Goal: Task Accomplishment & Management: Use online tool/utility

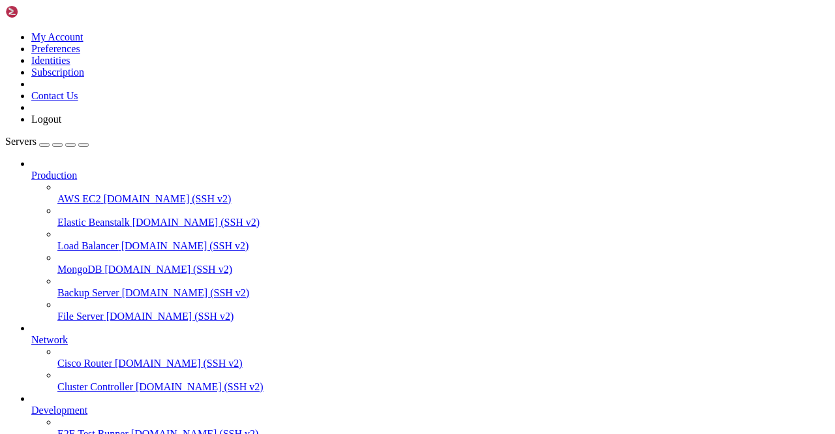
scroll to position [162, 0]
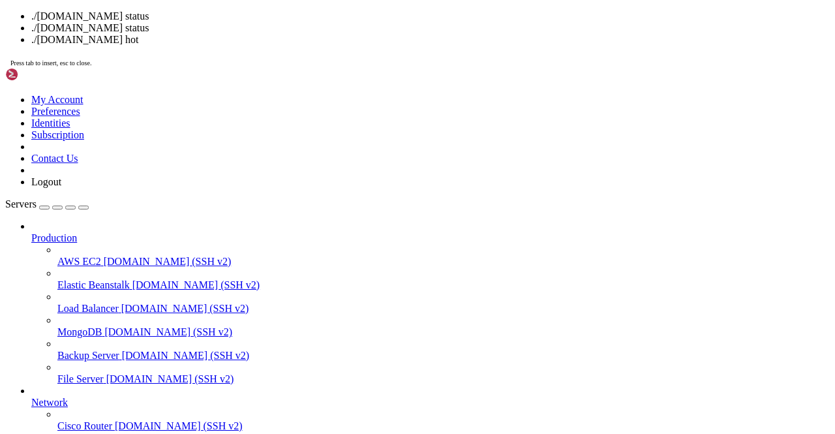
drag, startPoint x: 371, startPoint y: 209, endPoint x: 205, endPoint y: 166, distance: 171.2
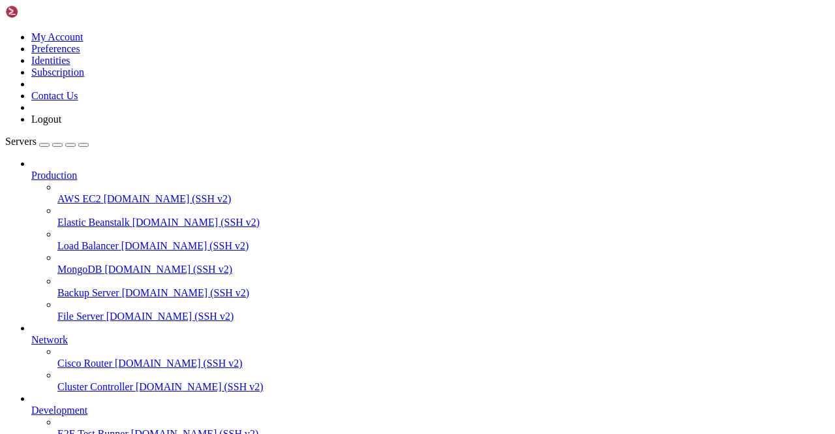
scroll to position [852, 0]
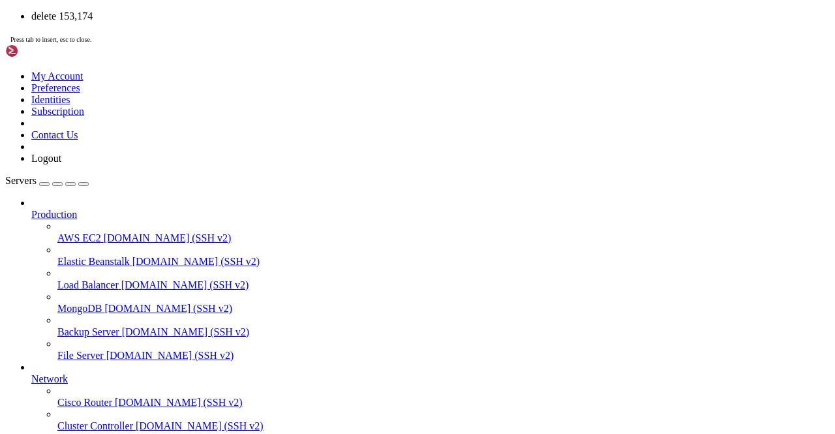
scroll to position [1007, 0]
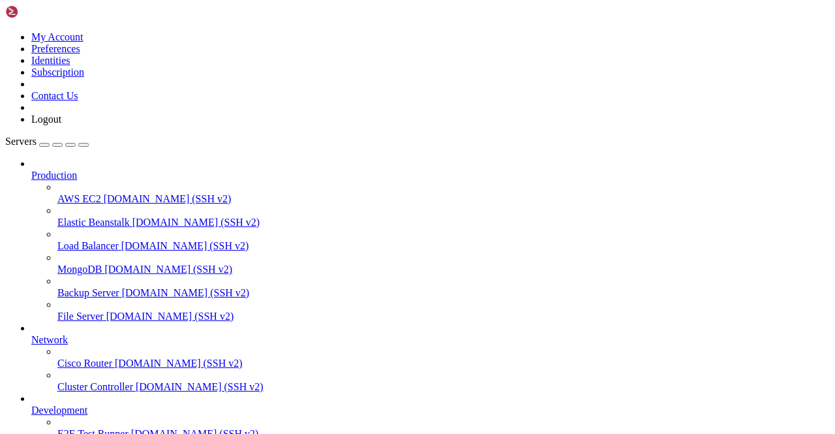
scroll to position [2810, 0]
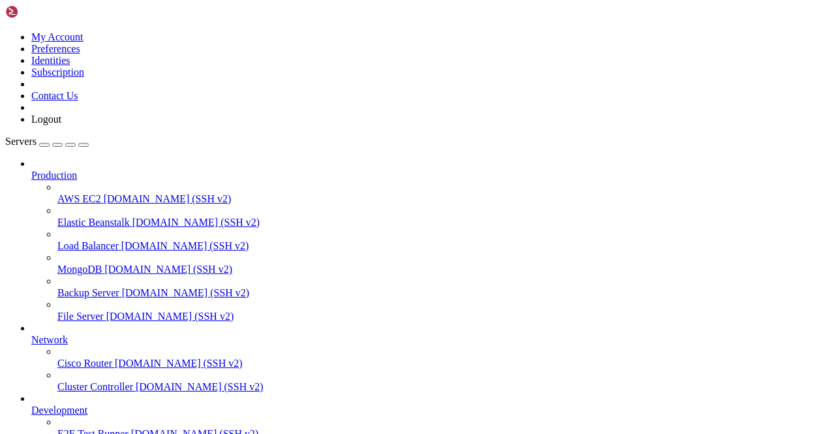
scroll to position [56784, 0]
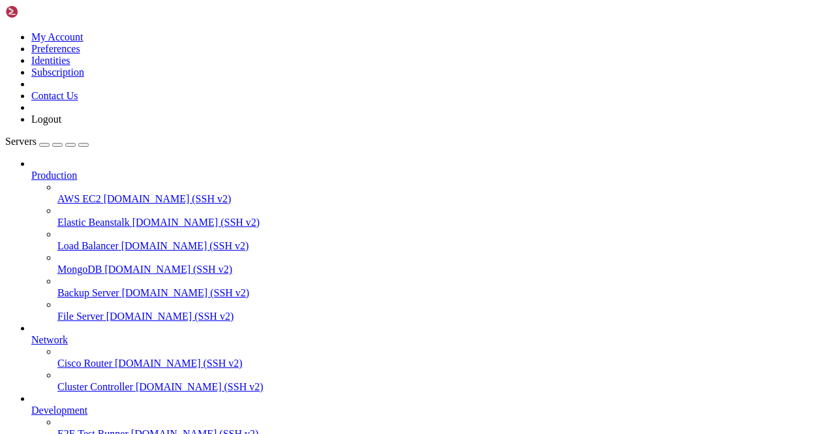
drag, startPoint x: 673, startPoint y: 1145, endPoint x: 839, endPoint y: 1195, distance: 173.2
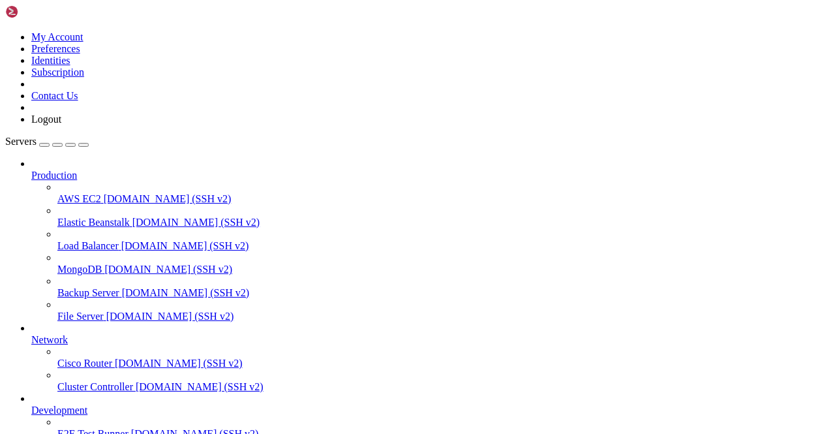
scroll to position [0, 0]
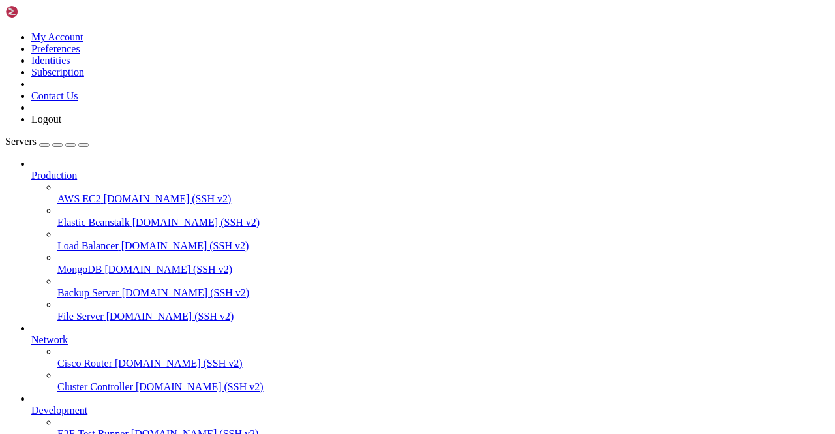
scroll to position [6033, 0]
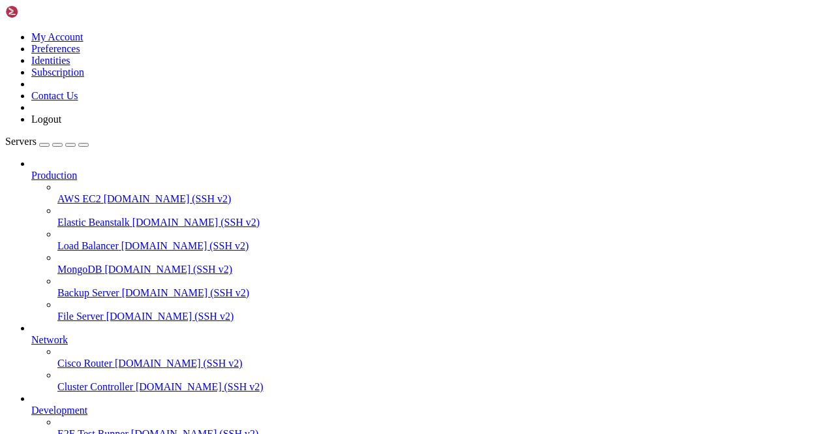
scroll to position [6205, 0]
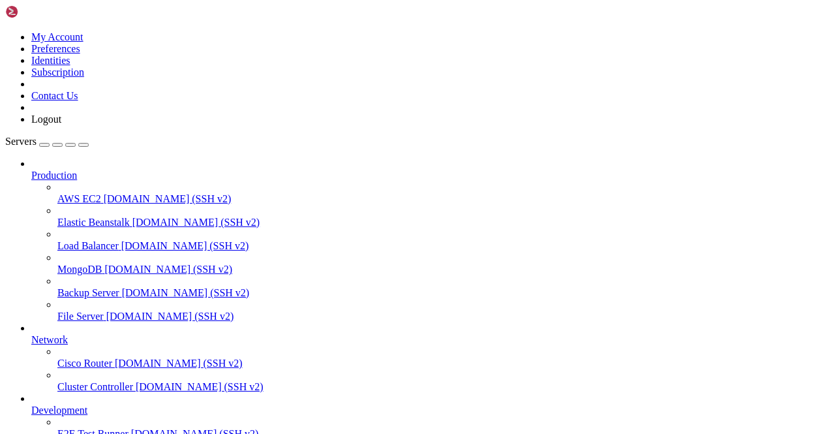
drag, startPoint x: 703, startPoint y: 406, endPoint x: 628, endPoint y: 401, distance: 75.8
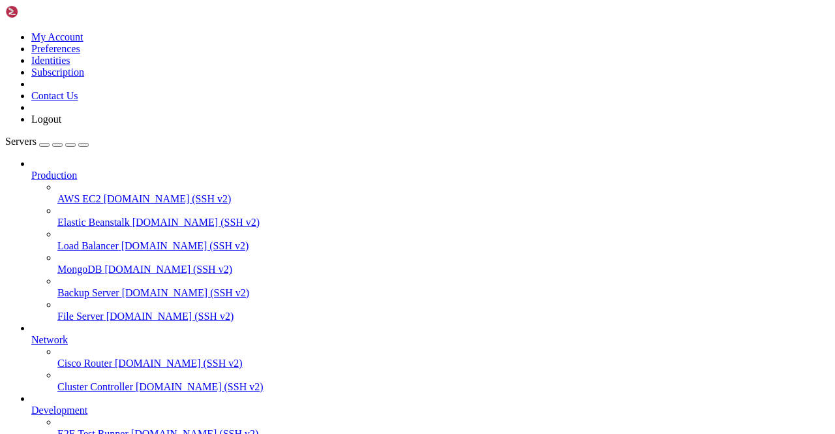
scroll to position [10146, 0]
drag, startPoint x: 675, startPoint y: 1132, endPoint x: 840, endPoint y: 1199, distance: 178.2
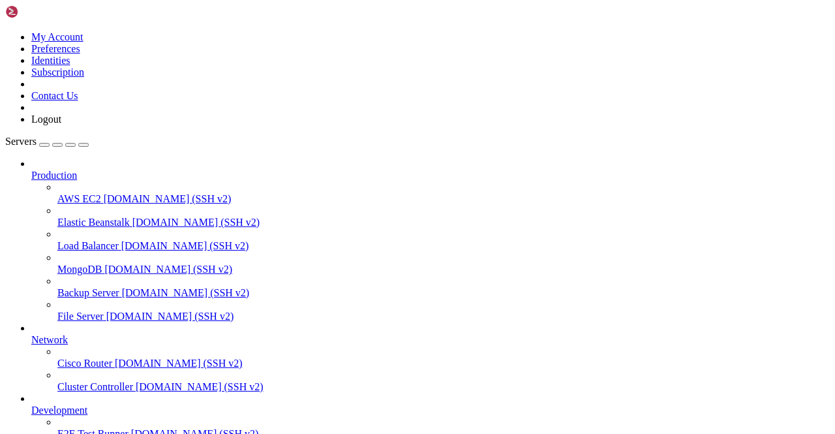
type input "Bholu06"
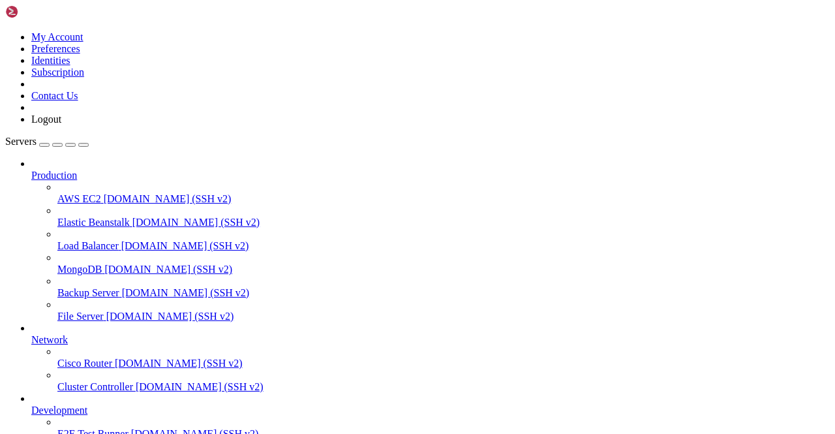
drag, startPoint x: 673, startPoint y: 1131, endPoint x: 840, endPoint y: 1207, distance: 182.8
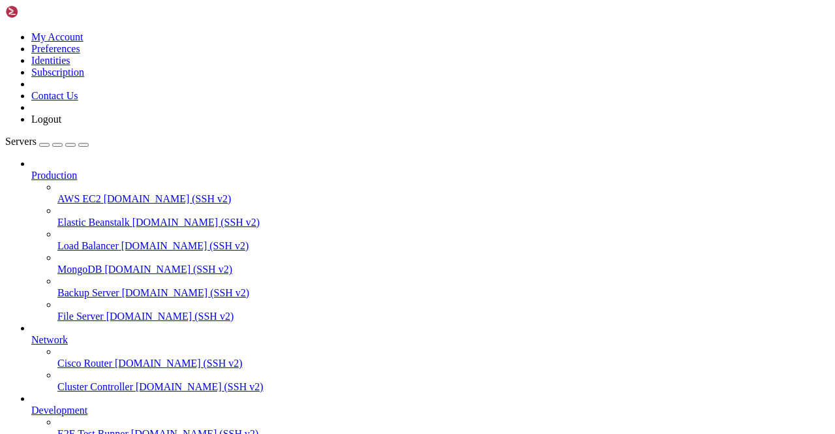
scroll to position [14153, 0]
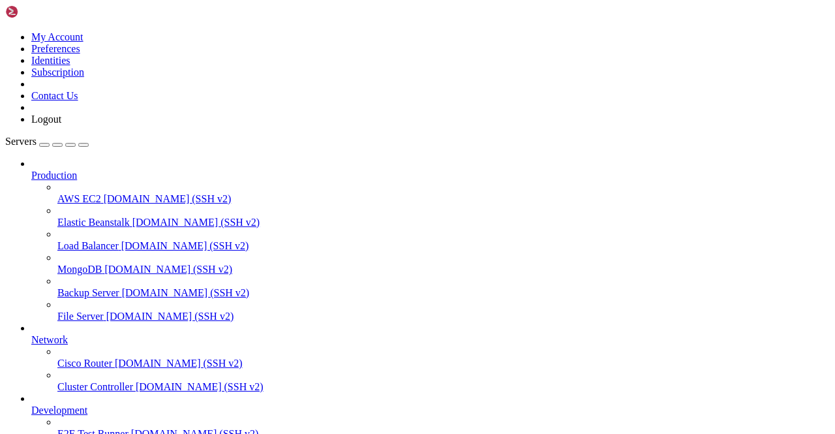
drag, startPoint x: 671, startPoint y: 1122, endPoint x: 840, endPoint y: 1193, distance: 182.8
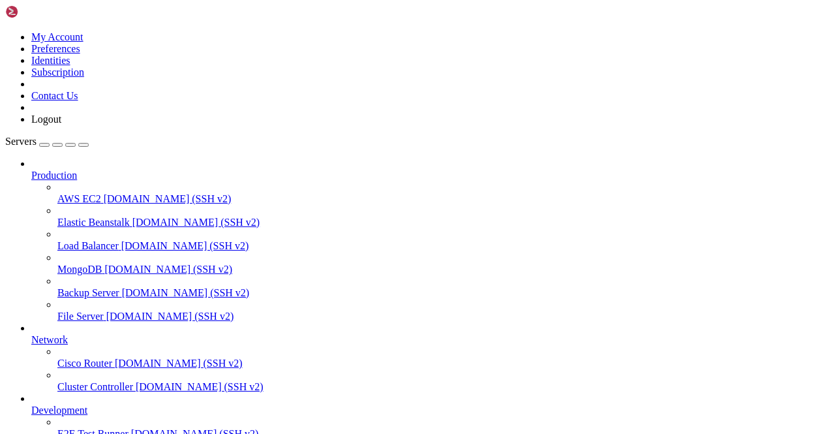
drag, startPoint x: 671, startPoint y: 1105, endPoint x: 840, endPoint y: 1197, distance: 192.4
drag, startPoint x: 676, startPoint y: 1146, endPoint x: 840, endPoint y: 1193, distance: 170.2
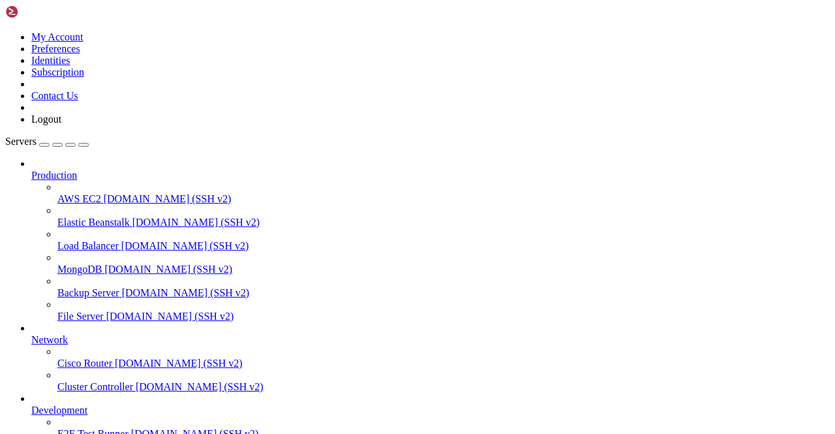
drag, startPoint x: 673, startPoint y: 1148, endPoint x: 839, endPoint y: 1191, distance: 171.4
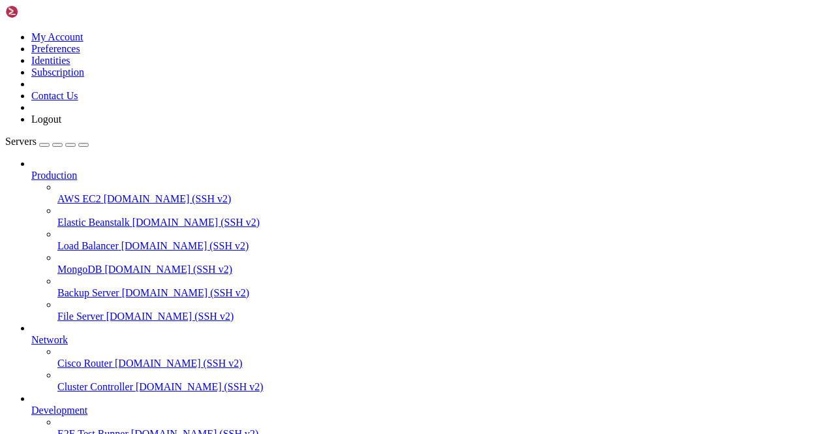
scroll to position [78927, 0]
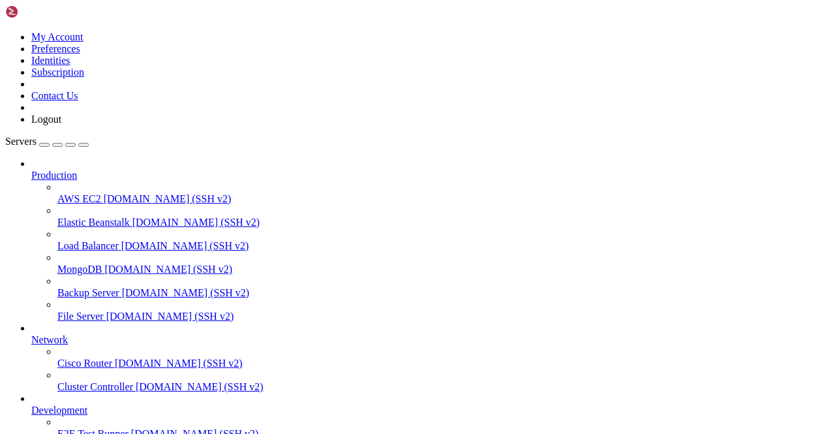
scroll to position [28803, 0]
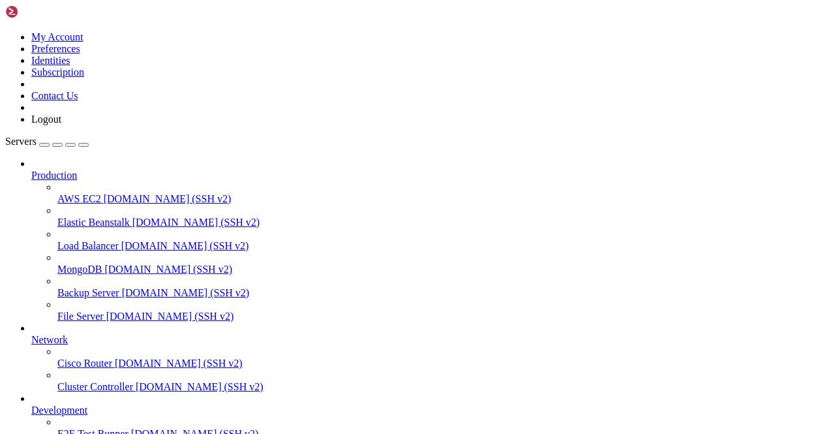
scroll to position [55202, 0]
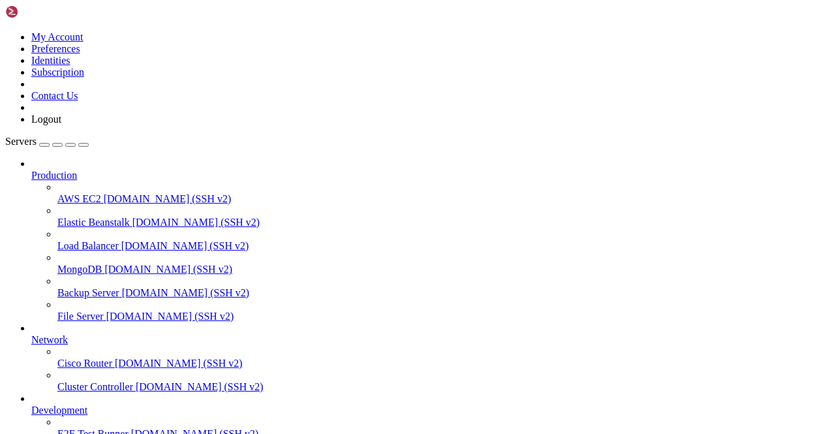
scroll to position [0, 0]
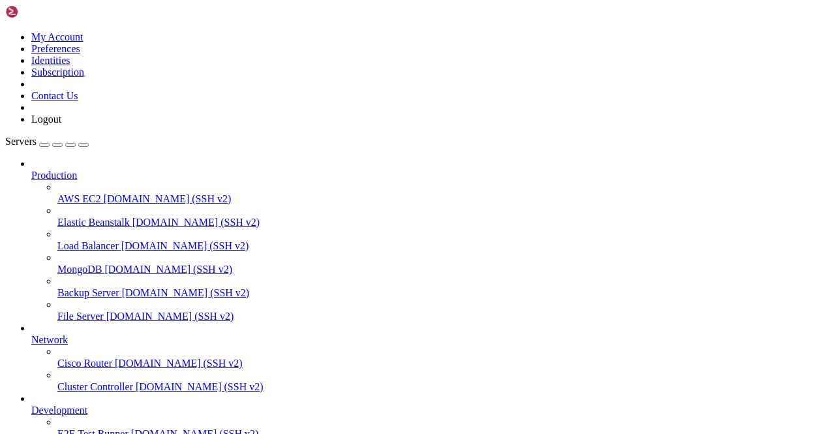
scroll to position [988, 0]
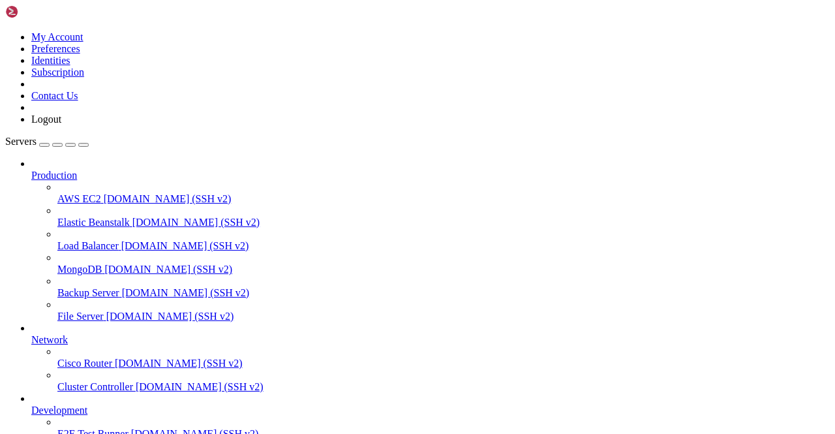
scroll to position [26909, 0]
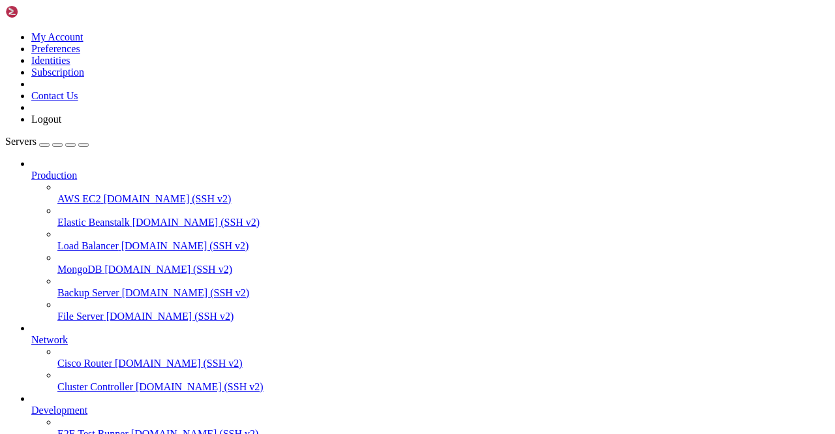
scroll to position [59522, 0]
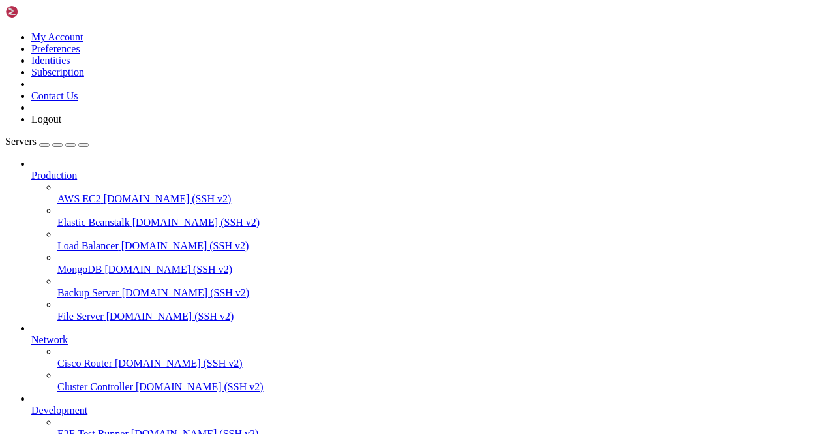
scroll to position [0, 0]
